Goal: Task Accomplishment & Management: Manage account settings

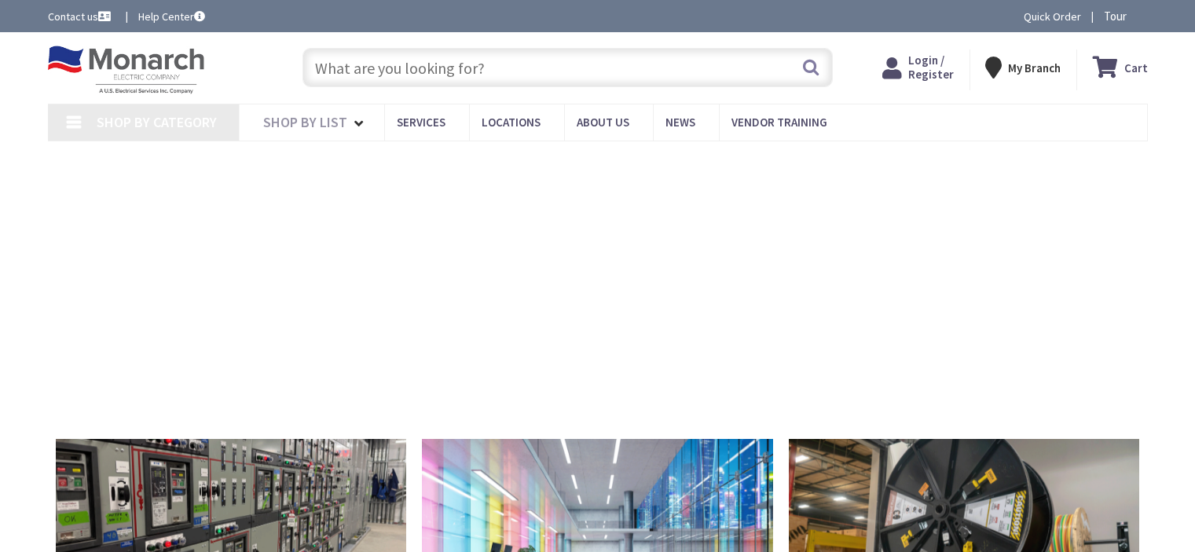
type input "Orlando Dr, [GEOGRAPHIC_DATA], [GEOGRAPHIC_DATA]"
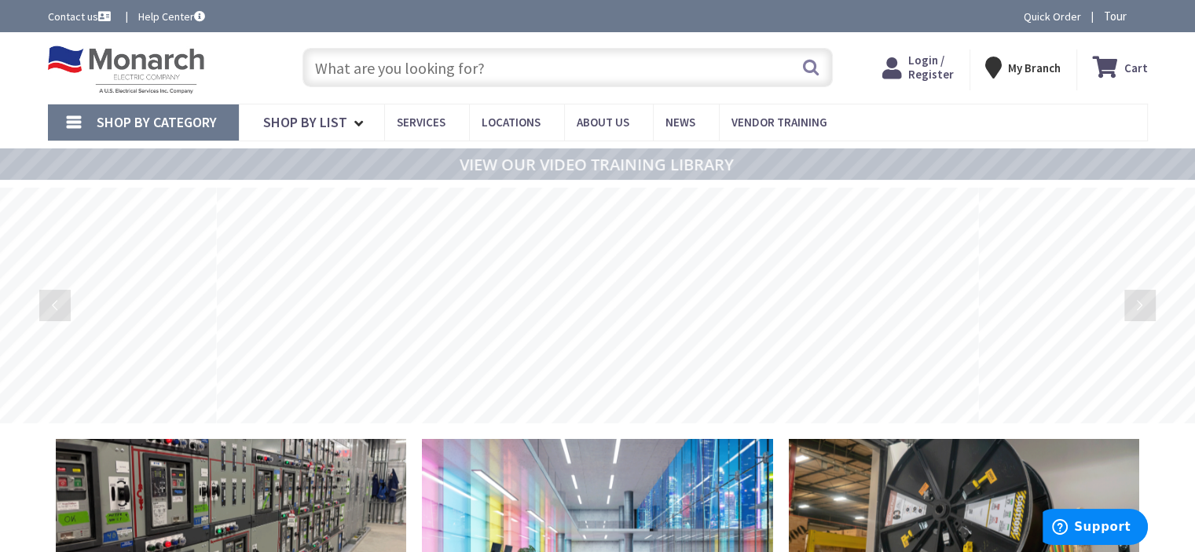
click at [928, 68] on span "Login / Register" at bounding box center [931, 67] width 46 height 29
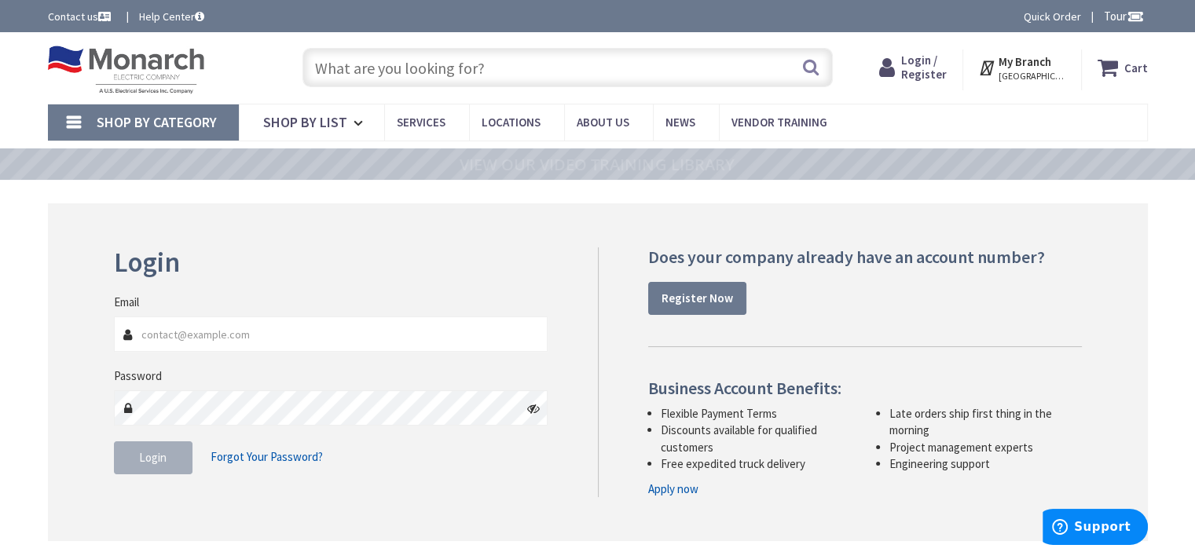
type input "[EMAIL_ADDRESS][DOMAIN_NAME]"
click at [159, 459] on span "Login" at bounding box center [152, 457] width 27 height 15
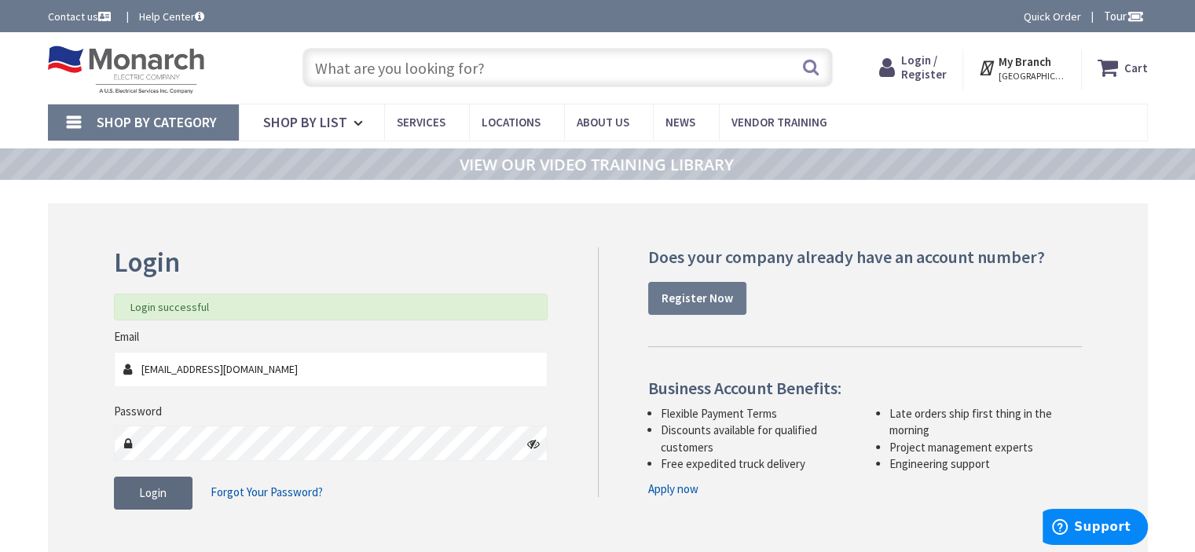
click at [154, 498] on span "Login" at bounding box center [152, 492] width 27 height 15
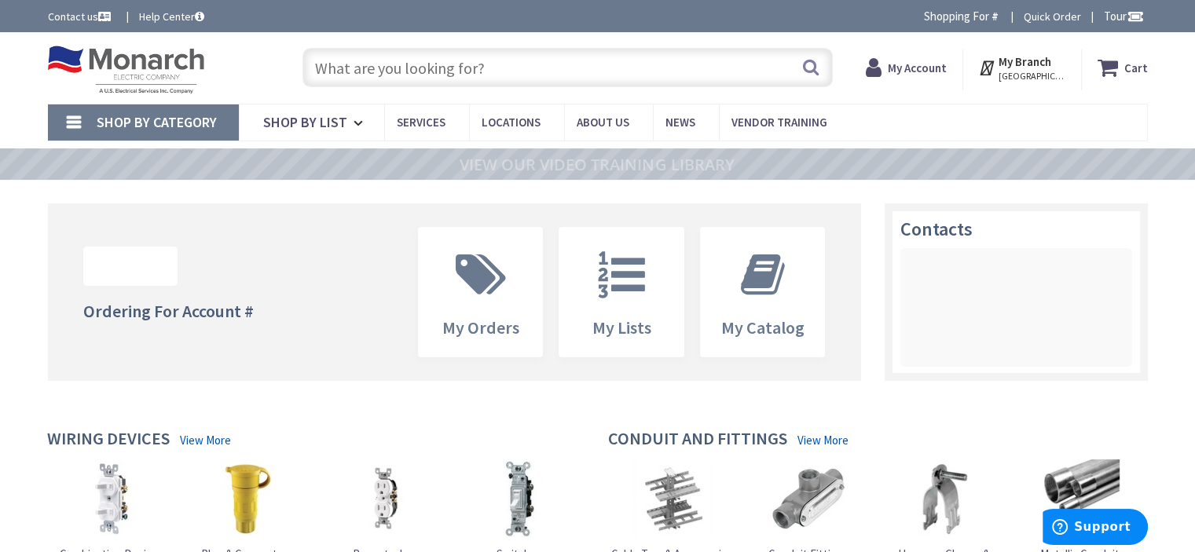
click at [932, 67] on strong "My Account" at bounding box center [916, 67] width 59 height 15
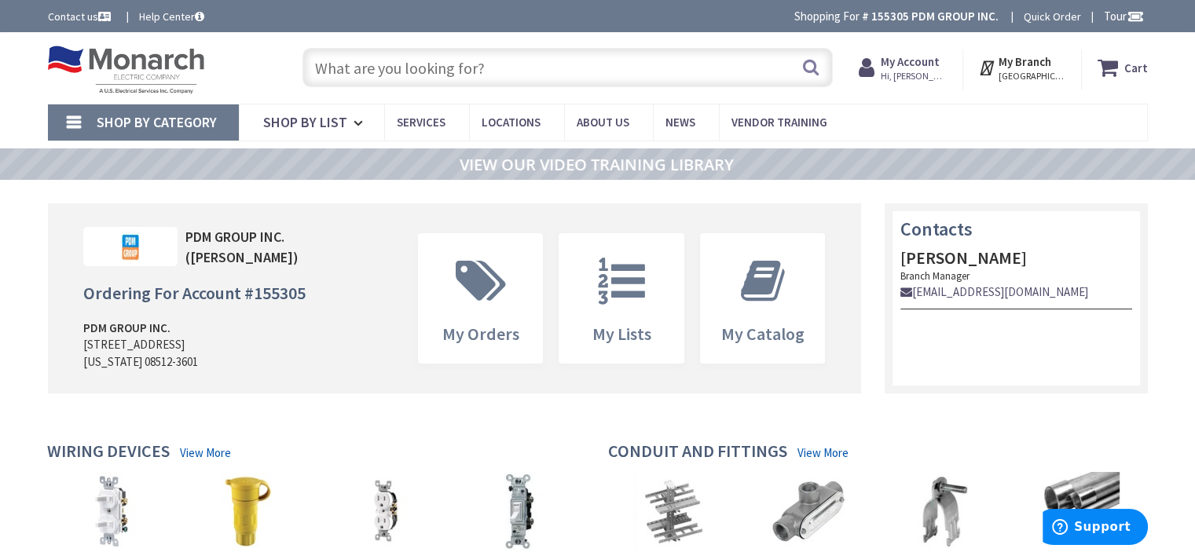
click at [907, 76] on span "Hi, Angela" at bounding box center [913, 76] width 67 height 13
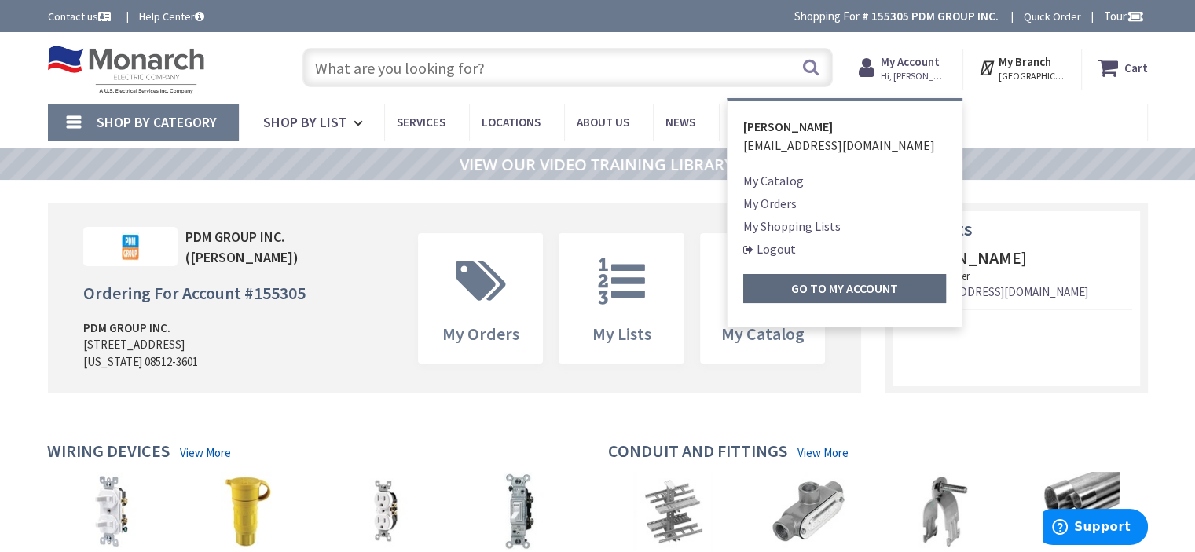
click at [785, 283] on link "Go to My Account" at bounding box center [844, 288] width 203 height 29
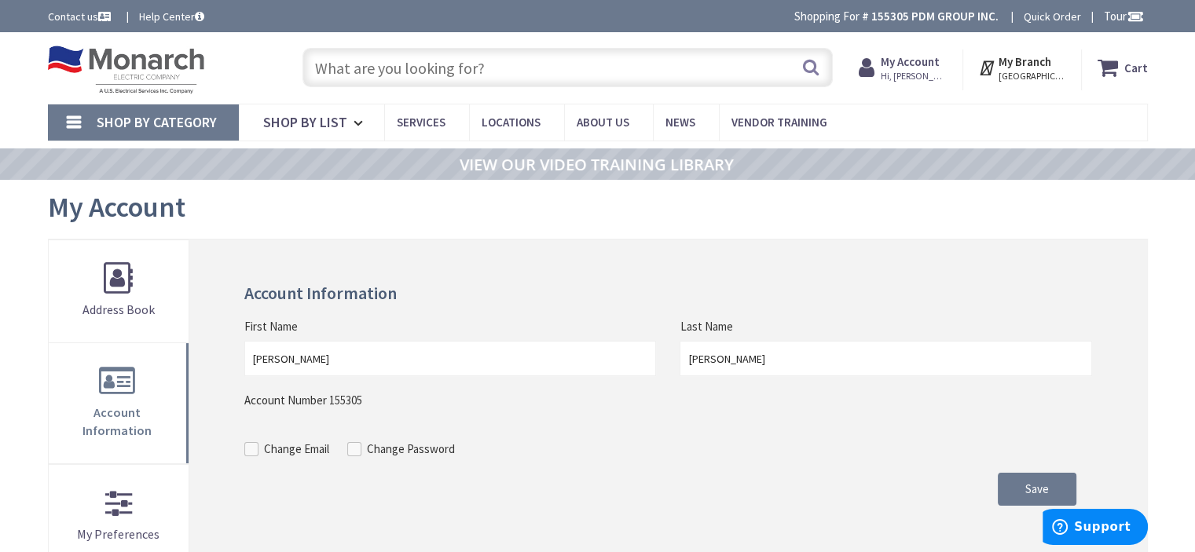
click at [192, 61] on img at bounding box center [126, 70] width 157 height 49
